Goal: Task Accomplishment & Management: Manage account settings

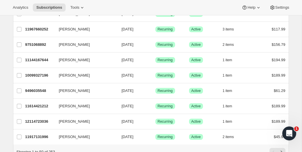
scroll to position [713, 0]
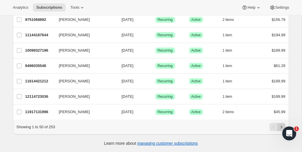
click at [281, 126] on icon "Next" at bounding box center [281, 127] width 6 height 6
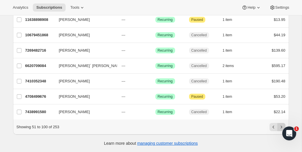
click at [282, 126] on icon "Next" at bounding box center [281, 127] width 6 height 6
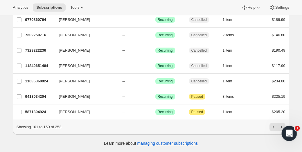
click at [281, 126] on icon "Next" at bounding box center [281, 127] width 6 height 6
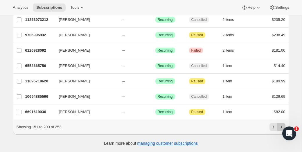
click at [281, 125] on icon "Next" at bounding box center [281, 127] width 6 height 6
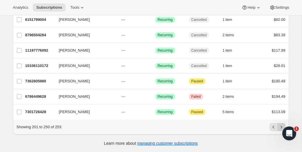
click at [282, 126] on icon "Next" at bounding box center [281, 127] width 6 height 6
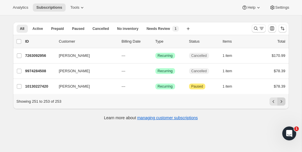
scroll to position [15, 0]
click at [273, 101] on icon "Previous" at bounding box center [273, 102] width 6 height 6
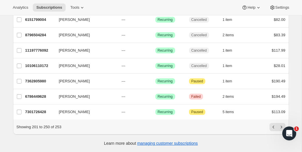
scroll to position [712, 0]
click at [274, 129] on icon "Previous" at bounding box center [273, 127] width 6 height 6
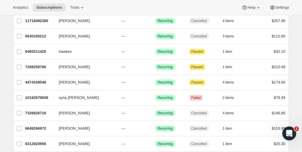
scroll to position [713, 0]
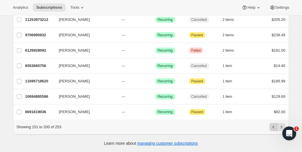
click at [272, 128] on icon "Previous" at bounding box center [273, 127] width 6 height 6
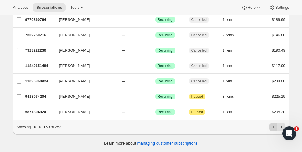
click at [273, 129] on icon "Previous" at bounding box center [273, 127] width 6 height 6
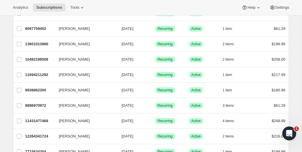
scroll to position [456, 0]
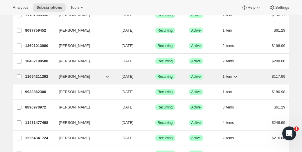
click at [147, 77] on p "[DATE]" at bounding box center [136, 77] width 29 height 6
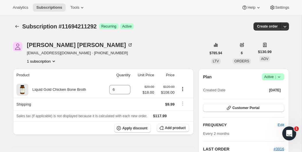
click at [267, 76] on span "Active |" at bounding box center [273, 77] width 18 height 6
click at [268, 91] on span "Pause subscription" at bounding box center [271, 89] width 33 height 6
